Goal: Find specific page/section: Find specific page/section

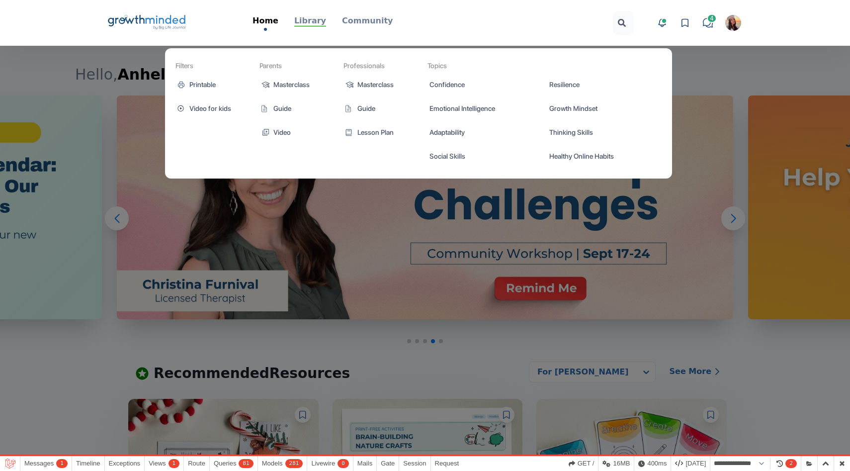
click at [317, 16] on p "Library" at bounding box center [310, 21] width 32 height 12
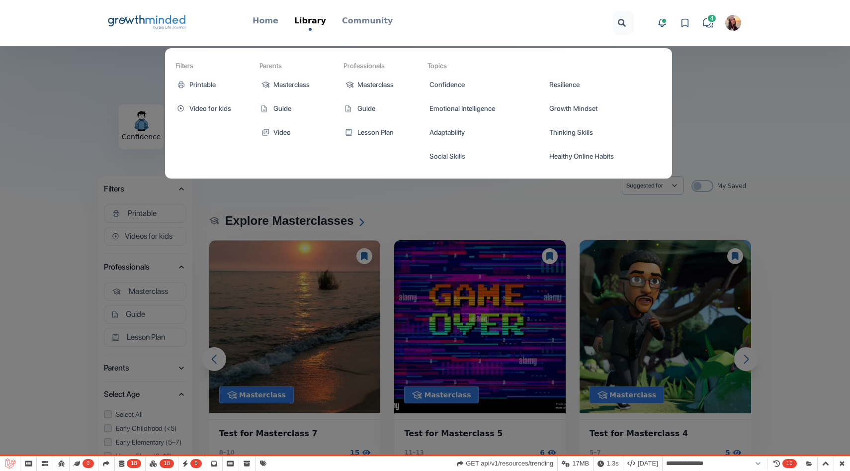
select select "**********"
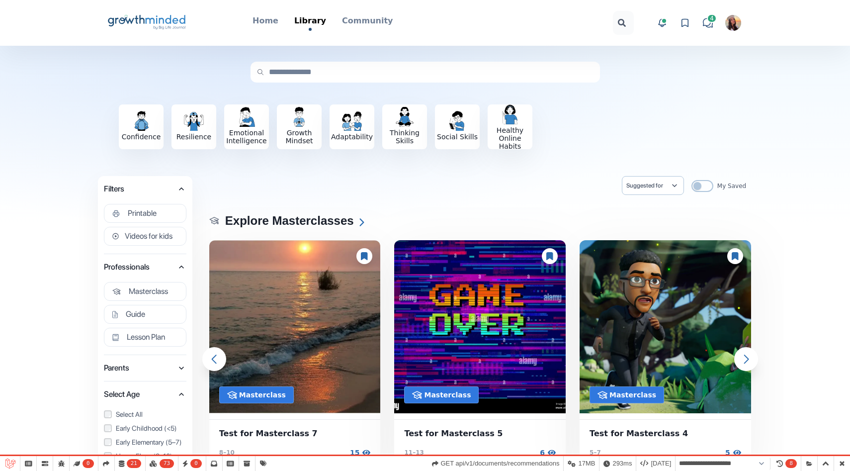
select select "**********"
